Goal: Task Accomplishment & Management: Complete application form

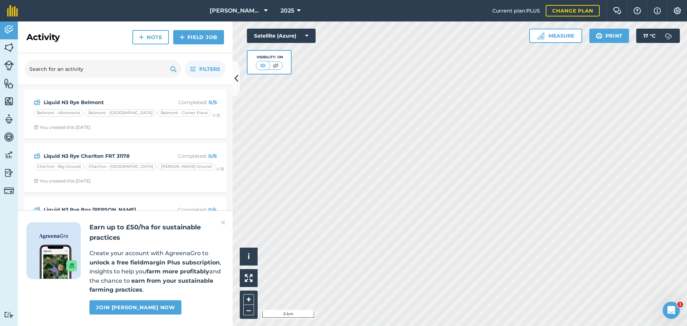
click at [270, 10] on div "2025" at bounding box center [290, 10] width 40 height 21
click at [264, 15] on icon at bounding box center [266, 10] width 4 height 9
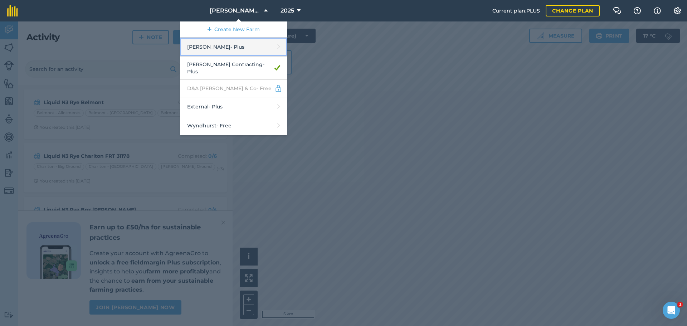
click at [217, 57] on link "[PERSON_NAME] - Plus" at bounding box center [233, 47] width 107 height 19
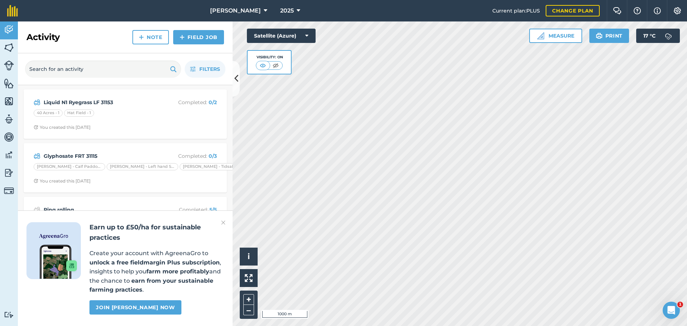
click at [438, 0] on html "[PERSON_NAME] 2025 Current plan : PLUS Change plan Farm Chat Help Info Settings…" at bounding box center [343, 163] width 687 height 326
click at [180, 41] on img at bounding box center [182, 37] width 5 height 9
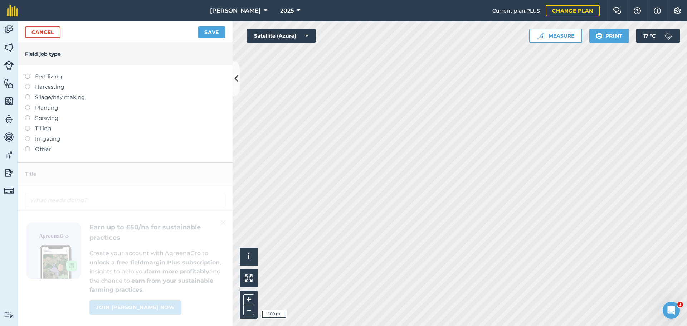
click at [28, 88] on div "Fertilizing Harvesting Silage/hay making Planting Spraying Tilling Irrigating O…" at bounding box center [125, 113] width 215 height 97
click at [27, 74] on label at bounding box center [30, 74] width 10 height 0
type input "Fertilizing"
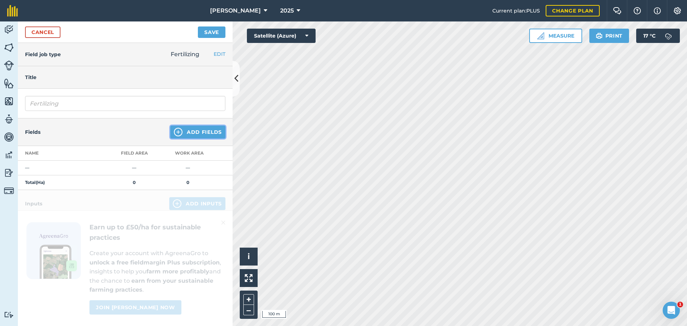
click at [190, 138] on button "Add Fields" at bounding box center [197, 132] width 55 height 13
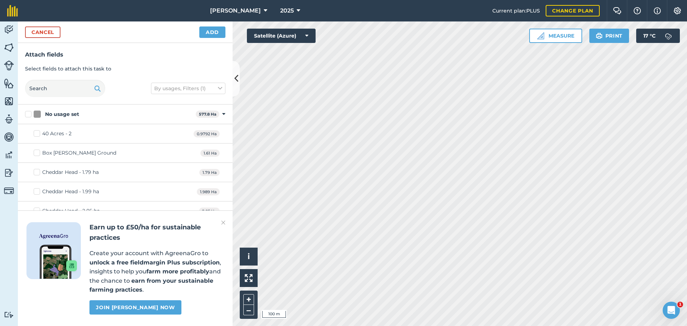
checkbox input "true"
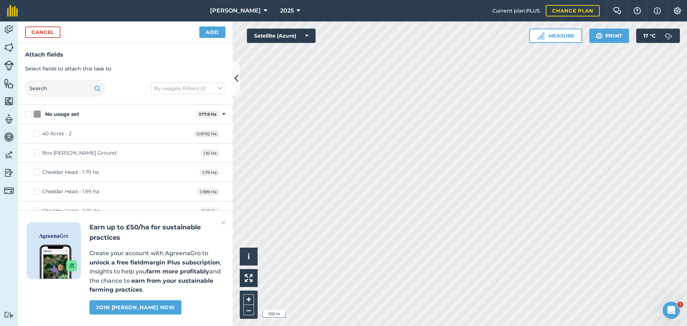
checkbox input "true"
click at [213, 38] on button "Add" at bounding box center [212, 31] width 26 height 11
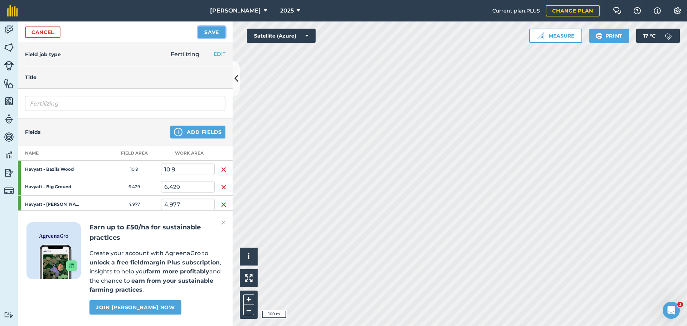
click at [201, 38] on button "Save" at bounding box center [212, 31] width 28 height 11
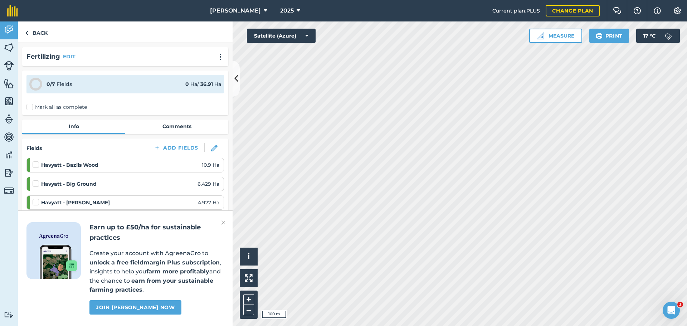
click at [221, 218] on img at bounding box center [223, 222] width 4 height 9
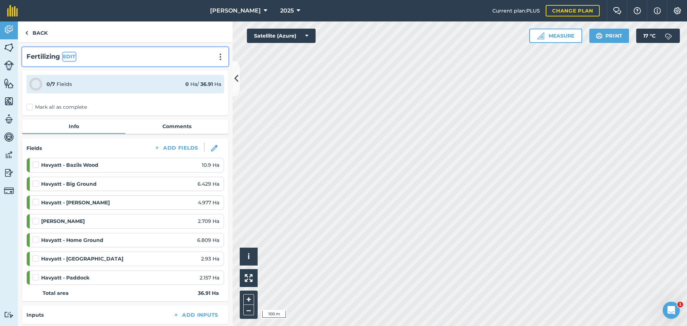
click at [75, 60] on button "EDIT" at bounding box center [69, 57] width 13 height 8
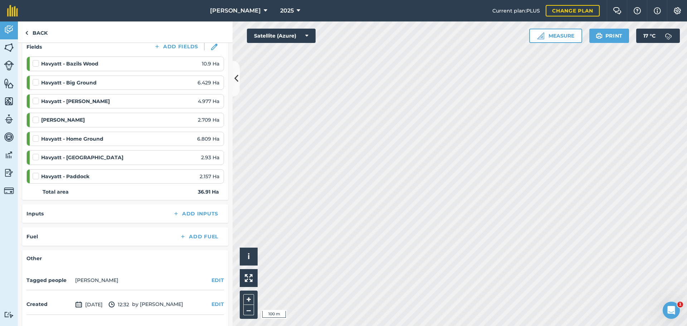
scroll to position [250, 0]
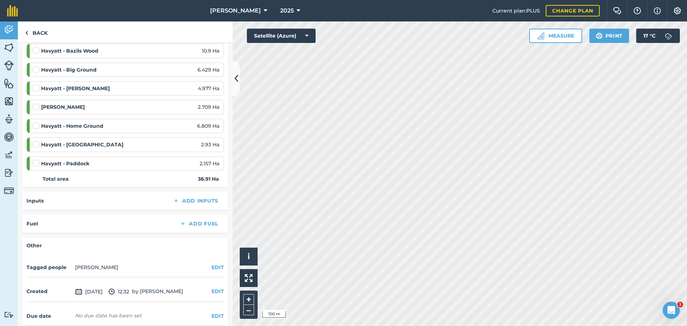
click at [40, 160] on label at bounding box center [37, 160] width 9 height 0
click at [37, 164] on input "checkbox" at bounding box center [35, 162] width 5 height 5
checkbox input "false"
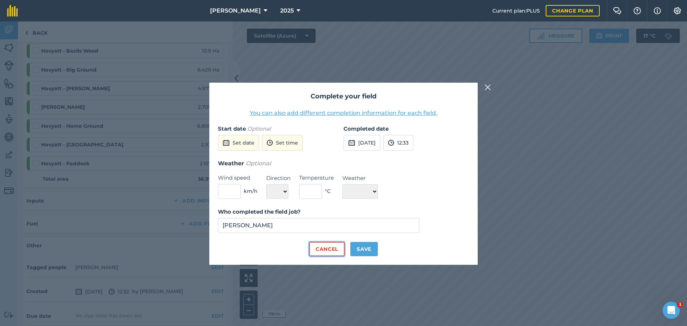
click at [330, 256] on button "Cancel" at bounding box center [326, 249] width 35 height 14
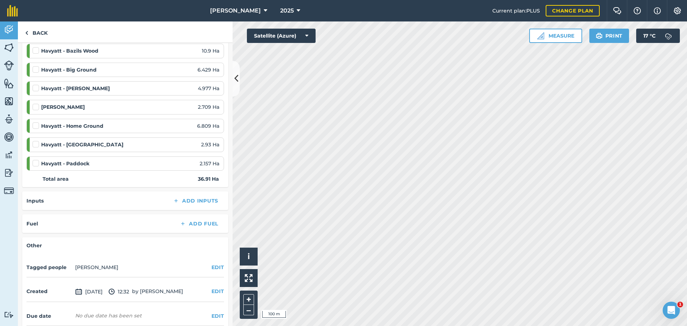
click at [38, 122] on label at bounding box center [37, 122] width 9 height 0
click at [37, 127] on input "checkbox" at bounding box center [35, 124] width 5 height 5
checkbox input "false"
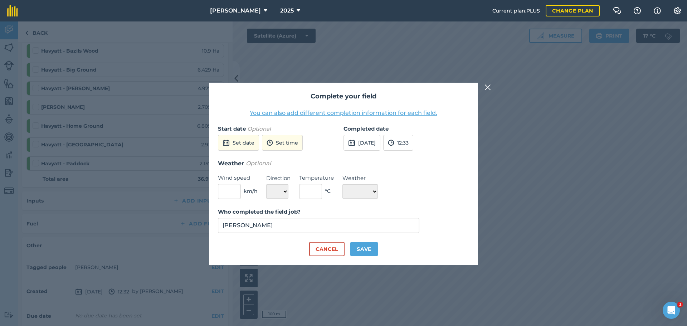
click at [488, 83] on img at bounding box center [487, 87] width 6 height 9
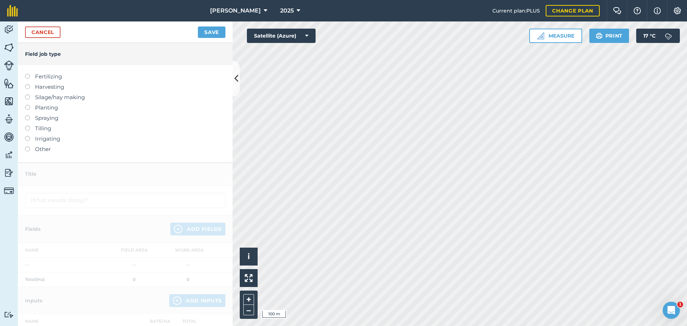
click at [29, 74] on label at bounding box center [30, 74] width 10 height 0
type input "Fertilizing"
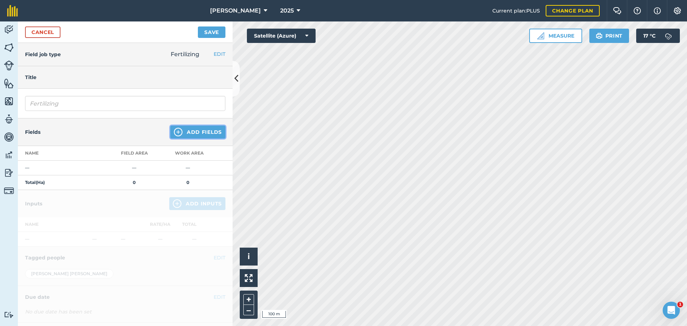
click at [197, 138] on button "Add Fields" at bounding box center [197, 132] width 55 height 13
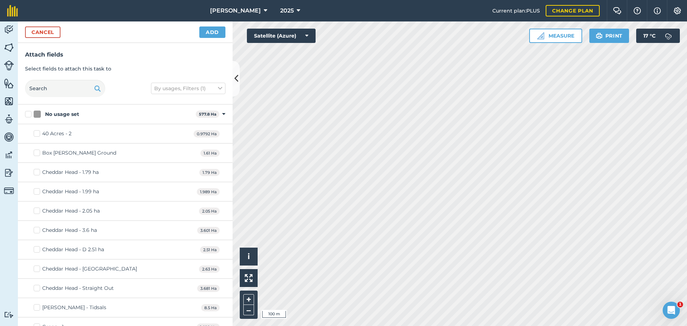
checkbox input "true"
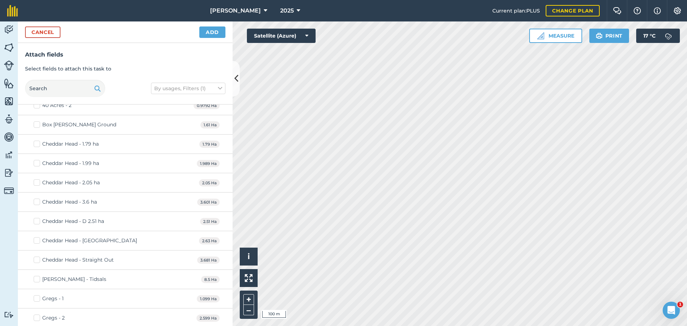
scroll to position [36, 0]
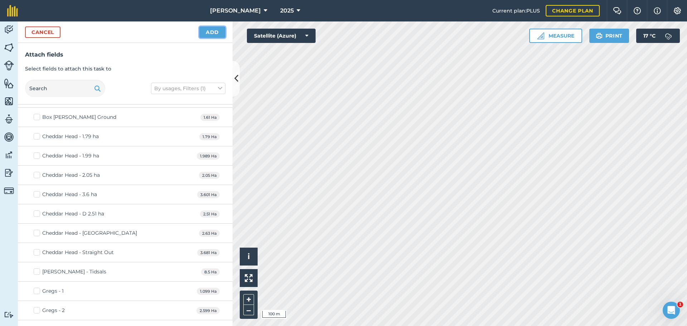
drag, startPoint x: 196, startPoint y: 36, endPoint x: 200, endPoint y: 38, distance: 3.9
click at [199, 37] on button "Add" at bounding box center [212, 31] width 26 height 11
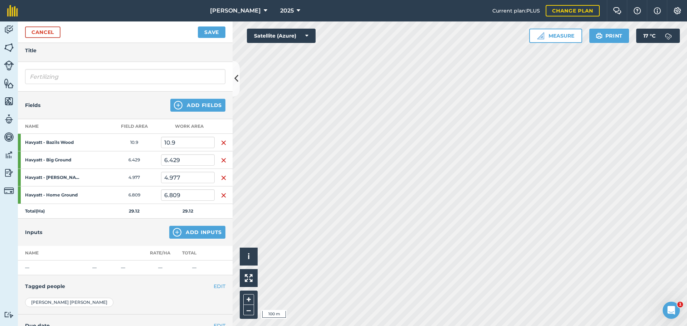
scroll to position [107, 0]
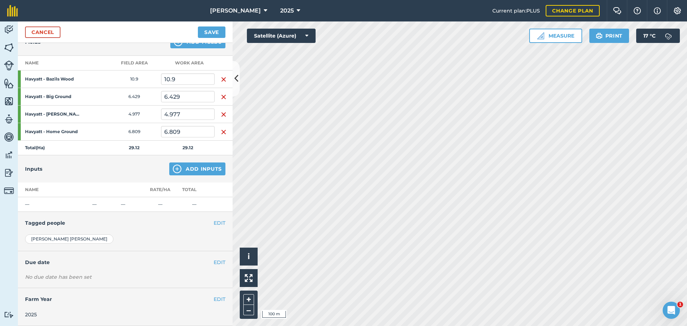
click at [222, 101] on img "button" at bounding box center [224, 97] width 6 height 9
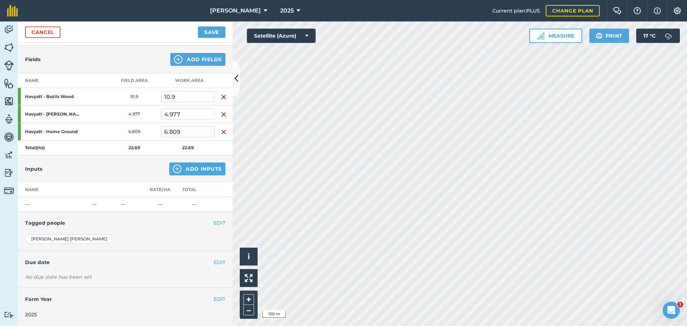
click at [222, 136] on img "button" at bounding box center [224, 132] width 6 height 9
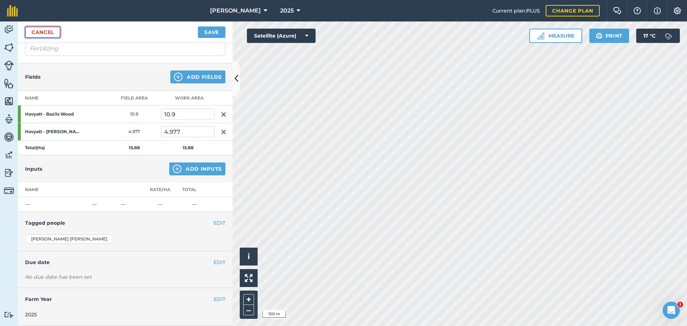
click at [60, 38] on link "Cancel" at bounding box center [42, 31] width 35 height 11
